Goal: Information Seeking & Learning: Learn about a topic

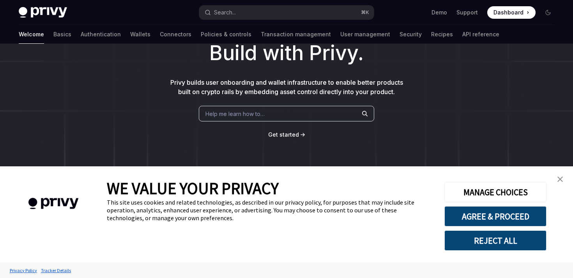
scroll to position [57, 0]
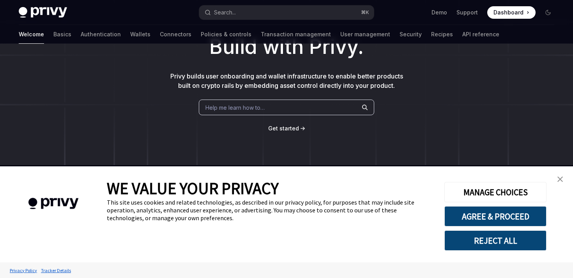
click at [489, 238] on button "REJECT ALL" at bounding box center [496, 240] width 102 height 20
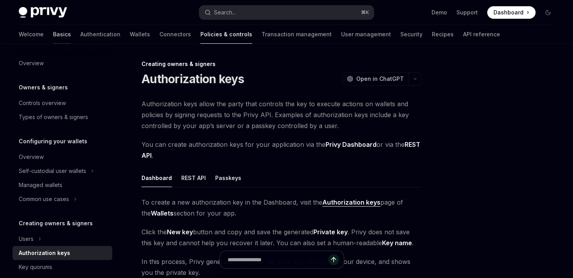
click at [53, 32] on link "Basics" at bounding box center [62, 34] width 18 height 19
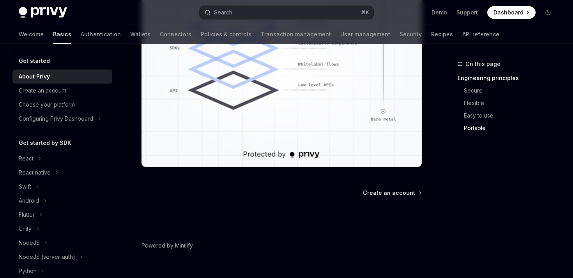
scroll to position [752, 0]
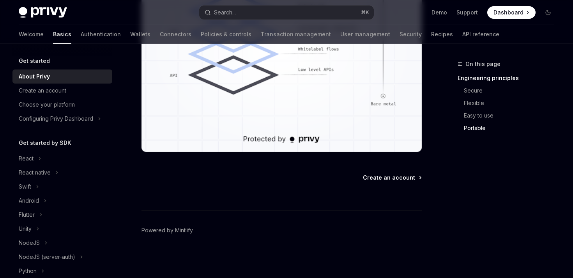
click at [402, 178] on span "Create an account" at bounding box center [389, 178] width 52 height 8
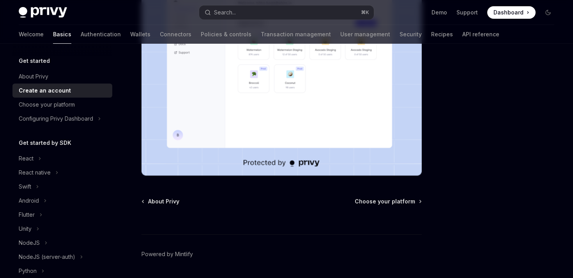
scroll to position [222, 0]
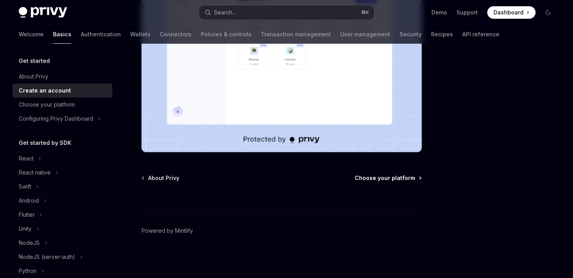
click at [392, 174] on span "Choose your platform" at bounding box center [385, 178] width 60 height 8
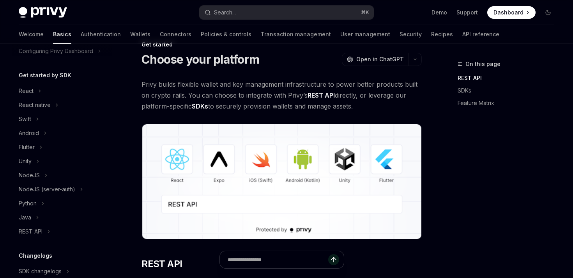
scroll to position [91, 0]
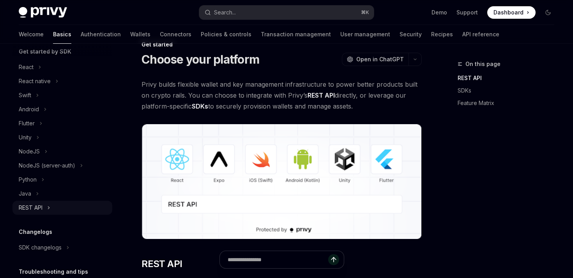
click at [39, 209] on div "REST API" at bounding box center [31, 207] width 24 height 9
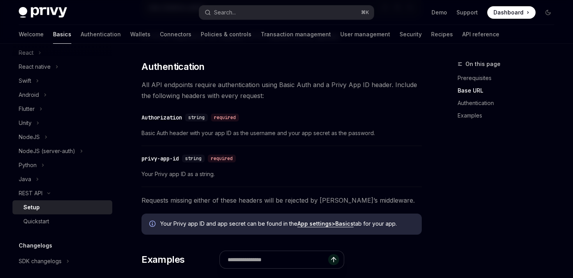
scroll to position [199, 0]
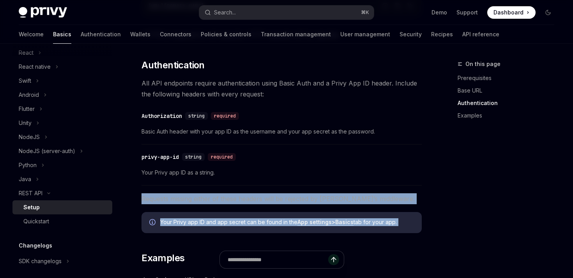
drag, startPoint x: 160, startPoint y: 243, endPoint x: 136, endPoint y: 191, distance: 57.2
click at [136, 191] on div "REST API Setup OpenAI Open in ChatGPT OpenAI Open in ChatGPT ​ Prerequisites Be…" at bounding box center [209, 205] width 430 height 690
drag, startPoint x: 137, startPoint y: 192, endPoint x: 163, endPoint y: 244, distance: 57.8
click at [163, 244] on div "REST API Setup OpenAI Open in ChatGPT OpenAI Open in ChatGPT ​ Prerequisites Be…" at bounding box center [209, 205] width 430 height 690
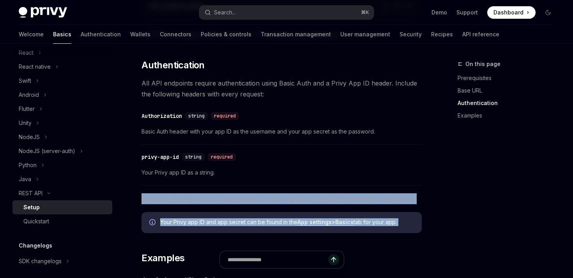
click at [163, 244] on div "​ Prerequisites Before you begin, make sure you have set up your Privy app and …" at bounding box center [282, 161] width 281 height 525
drag, startPoint x: 163, startPoint y: 244, endPoint x: 134, endPoint y: 194, distance: 57.8
click at [134, 194] on div "REST API Setup OpenAI Open in ChatGPT OpenAI Open in ChatGPT ​ Prerequisites Be…" at bounding box center [209, 205] width 430 height 690
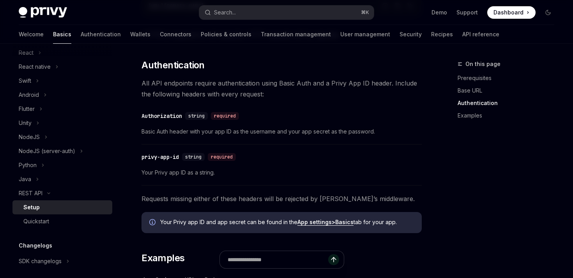
click at [134, 194] on div "REST API Setup OpenAI Open in ChatGPT OpenAI Open in ChatGPT ​ Prerequisites Be…" at bounding box center [209, 205] width 430 height 690
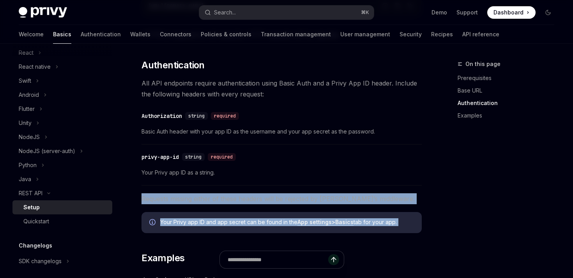
drag, startPoint x: 133, startPoint y: 194, endPoint x: 168, endPoint y: 244, distance: 61.2
click at [168, 244] on div "REST API Setup OpenAI Open in ChatGPT OpenAI Open in ChatGPT ​ Prerequisites Be…" at bounding box center [209, 205] width 430 height 690
click at [168, 244] on div "​ Prerequisites Before you begin, make sure you have set up your Privy app and …" at bounding box center [282, 161] width 281 height 525
drag, startPoint x: 168, startPoint y: 244, endPoint x: 131, endPoint y: 197, distance: 60.1
click at [131, 197] on div "REST API Setup OpenAI Open in ChatGPT OpenAI Open in ChatGPT ​ Prerequisites Be…" at bounding box center [209, 205] width 430 height 690
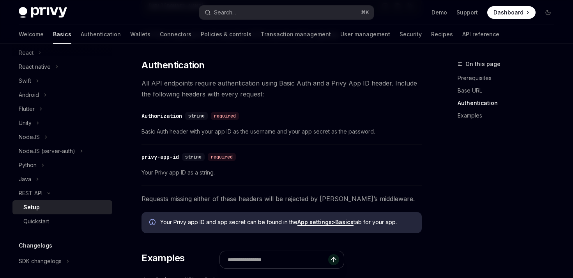
click at [131, 197] on div "REST API Setup OpenAI Open in ChatGPT OpenAI Open in ChatGPT ​ Prerequisites Be…" at bounding box center [209, 205] width 430 height 690
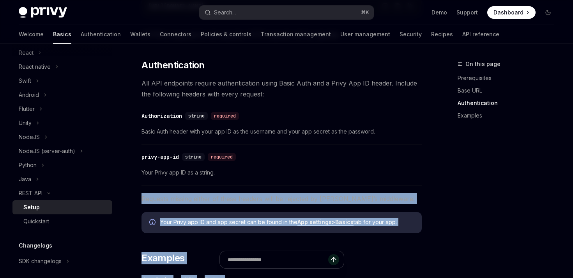
drag, startPoint x: 134, startPoint y: 199, endPoint x: 184, endPoint y: 257, distance: 76.6
click at [184, 257] on div "REST API Setup OpenAI Open in ChatGPT OpenAI Open in ChatGPT ​ Prerequisites Be…" at bounding box center [209, 205] width 430 height 690
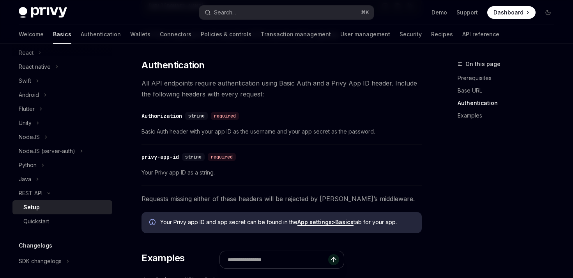
click at [184, 257] on div at bounding box center [282, 263] width 281 height 29
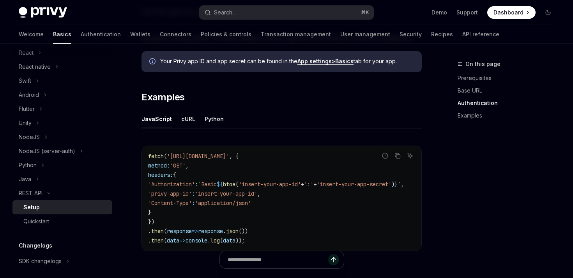
scroll to position [361, 0]
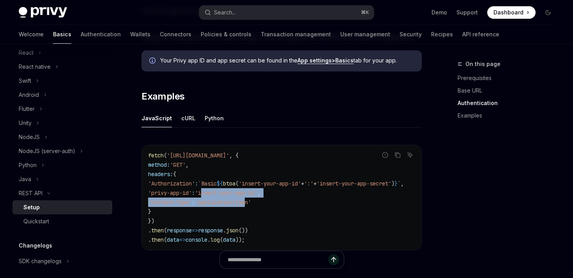
drag, startPoint x: 217, startPoint y: 190, endPoint x: 264, endPoint y: 202, distance: 48.5
click at [265, 202] on code "fetch ( 'https://api.privy.io/v1/wallets' , { method: 'GET' , headers: { 'Autho…" at bounding box center [285, 198] width 275 height 94
click at [251, 202] on span "'application/json'" at bounding box center [223, 202] width 56 height 7
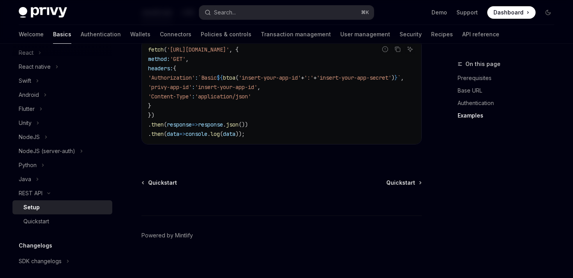
scroll to position [475, 0]
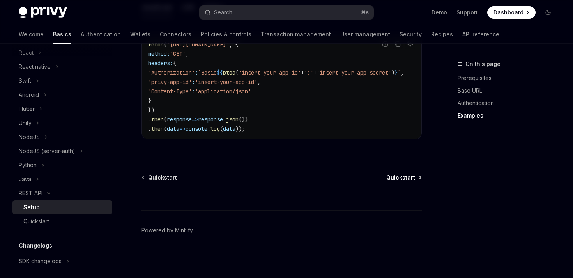
click at [411, 177] on span "Quickstart" at bounding box center [401, 178] width 29 height 8
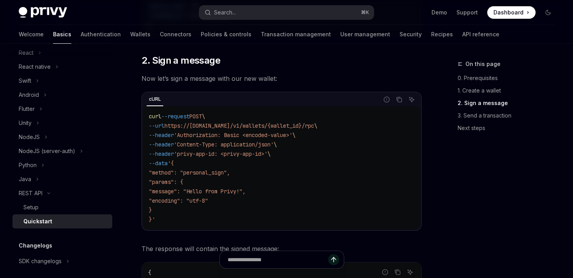
scroll to position [419, 0]
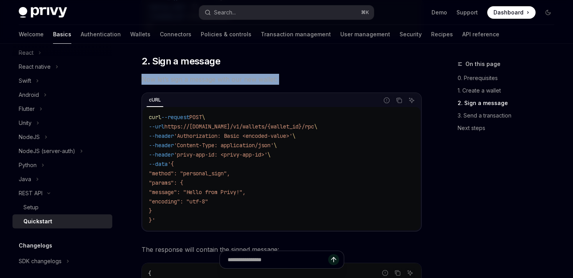
drag, startPoint x: 142, startPoint y: 82, endPoint x: 304, endPoint y: 89, distance: 162.4
click at [304, 89] on div "​ 0. Prerequisites API credentials are required for this guide. If you have not…" at bounding box center [282, 264] width 281 height 1142
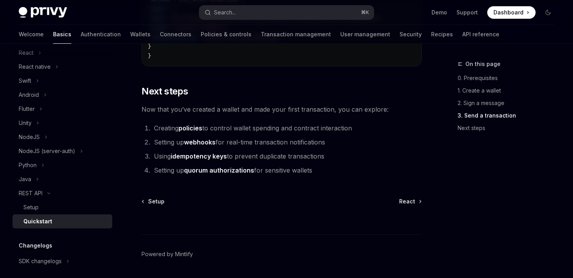
scroll to position [1081, 0]
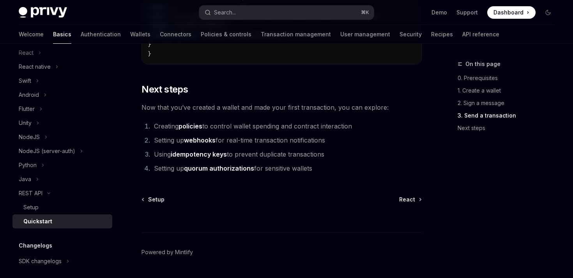
drag, startPoint x: 319, startPoint y: 175, endPoint x: 137, endPoint y: 115, distance: 192.1
drag, startPoint x: 141, startPoint y: 117, endPoint x: 333, endPoint y: 179, distance: 201.8
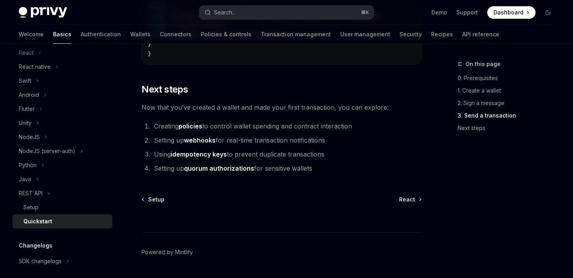
click at [333, 174] on li "Setting up quorum authorizations for sensitive wallets" at bounding box center [287, 168] width 270 height 11
drag, startPoint x: 333, startPoint y: 178, endPoint x: 133, endPoint y: 101, distance: 214.7
click at [133, 96] on link "​" at bounding box center [134, 89] width 16 height 12
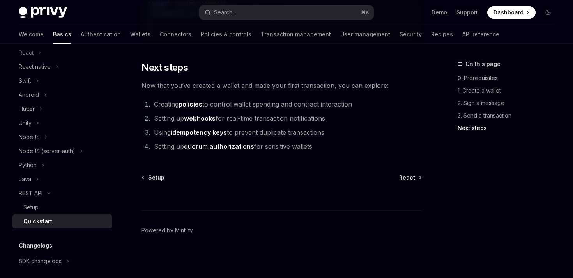
click at [211, 150] on link "quorum authorizations" at bounding box center [219, 146] width 70 height 8
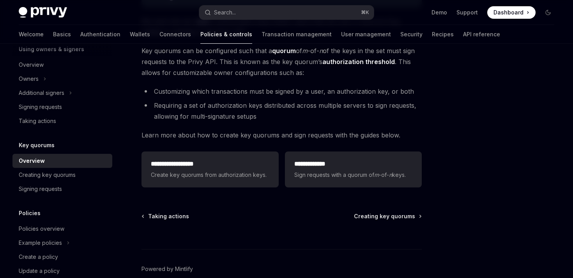
scroll to position [157, 0]
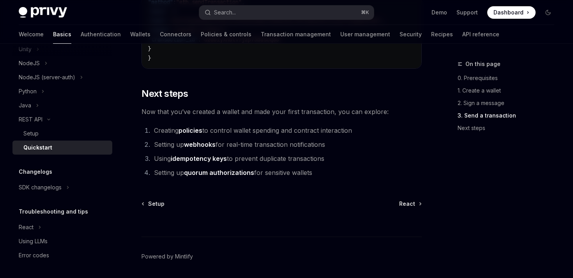
scroll to position [1081, 0]
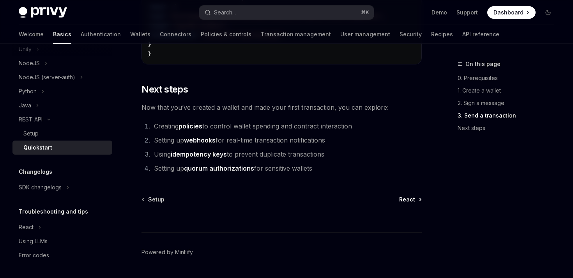
click at [411, 203] on span "React" at bounding box center [407, 199] width 16 height 8
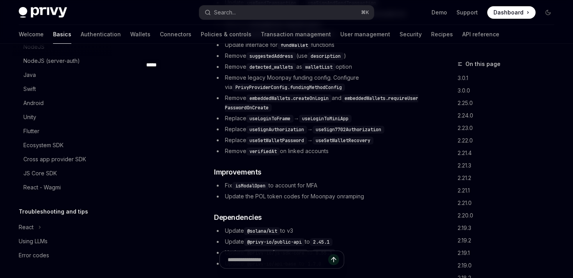
scroll to position [332, 0]
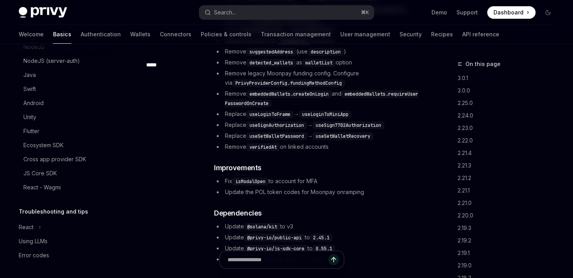
click at [81, 213] on h5 "Troubleshooting and tips" at bounding box center [53, 211] width 69 height 9
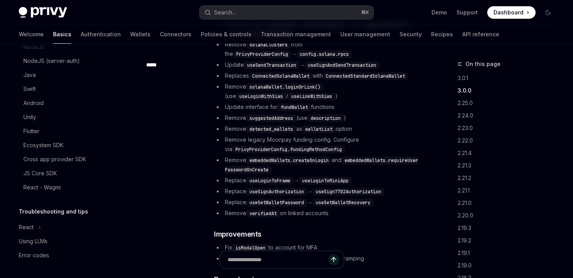
scroll to position [0, 0]
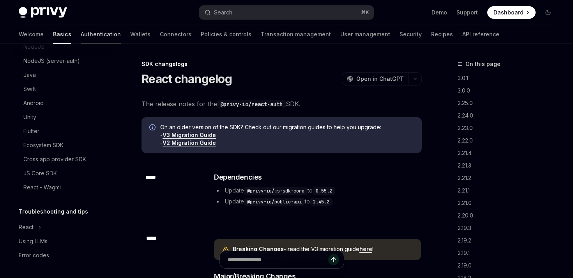
click at [81, 36] on link "Authentication" at bounding box center [101, 34] width 40 height 19
type textarea "*"
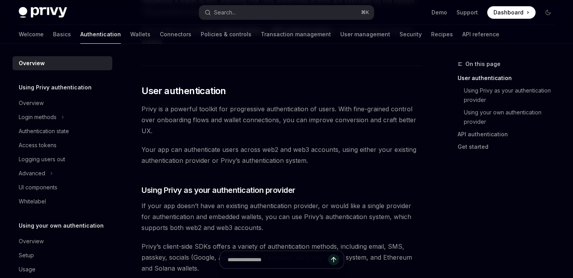
scroll to position [138, 0]
